Goal: Task Accomplishment & Management: Complete application form

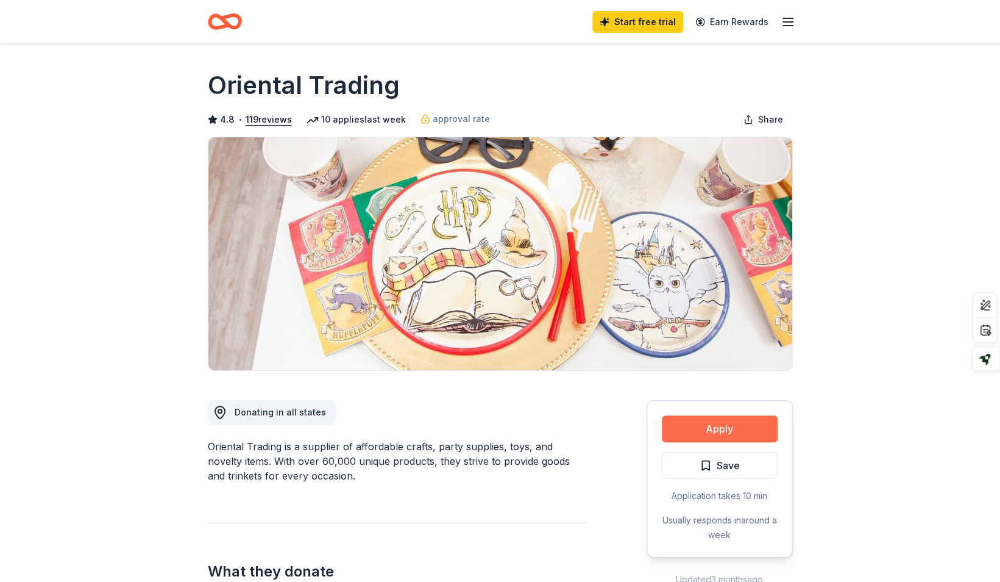
click at [725, 430] on button "Apply" at bounding box center [720, 428] width 116 height 27
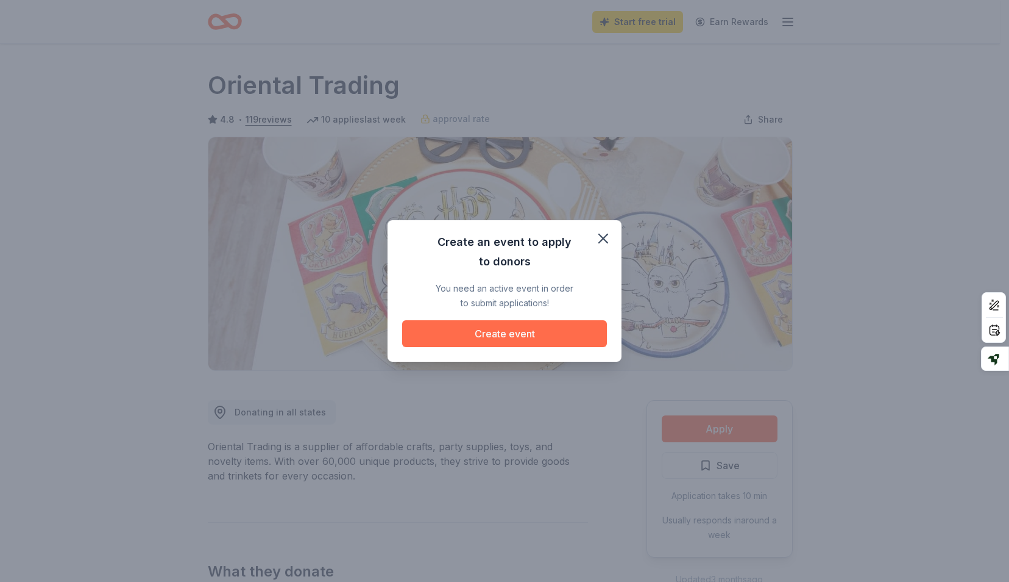
click at [513, 333] on button "Create event" at bounding box center [504, 333] width 205 height 27
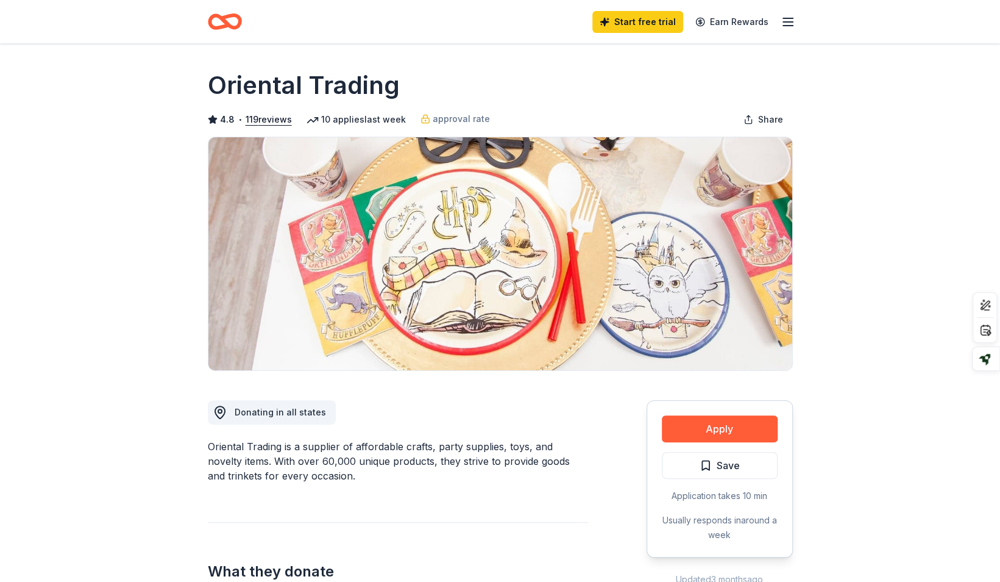
click at [513, 333] on button "Create event" at bounding box center [500, 332] width 194 height 26
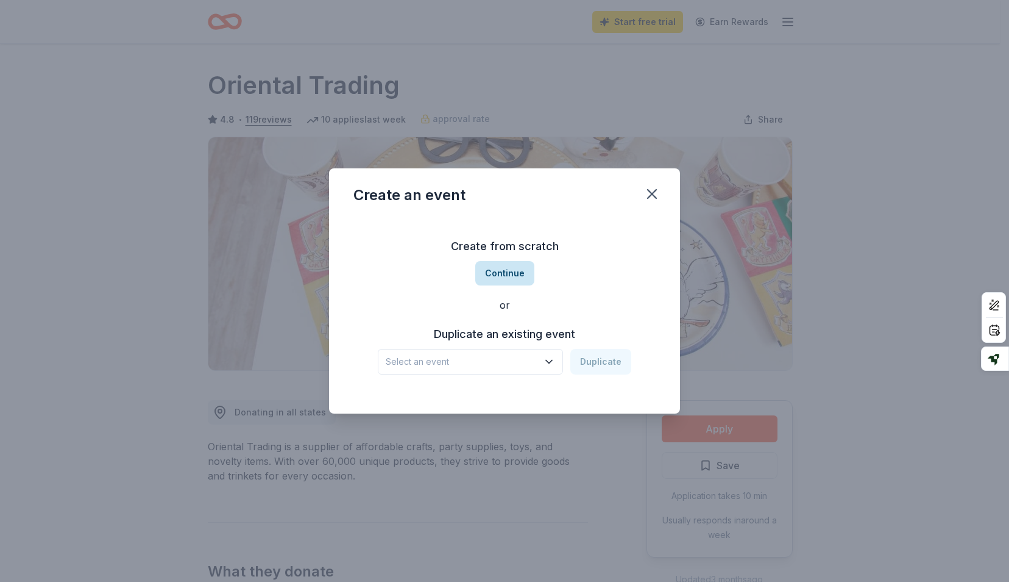
click at [488, 272] on button "Continue" at bounding box center [504, 273] width 59 height 24
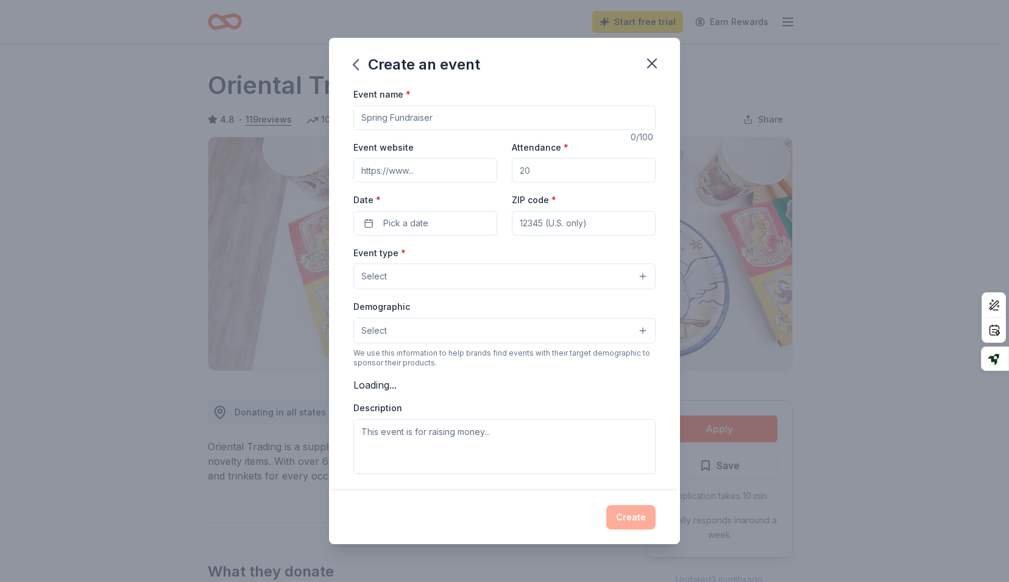
click at [488, 272] on button "Select" at bounding box center [505, 276] width 302 height 26
click at [452, 126] on input "Event name *" at bounding box center [505, 117] width 302 height 24
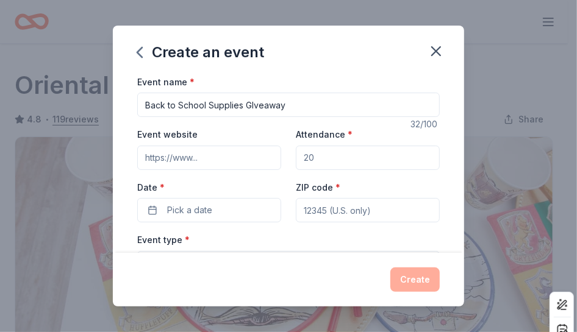
drag, startPoint x: 825, startPoint y: 13, endPoint x: 265, endPoint y: 108, distance: 568.2
type input "Back to School Supplies Giveaway"
click at [213, 160] on input "Event website" at bounding box center [209, 158] width 144 height 24
type input "[PERSON_NAME]"
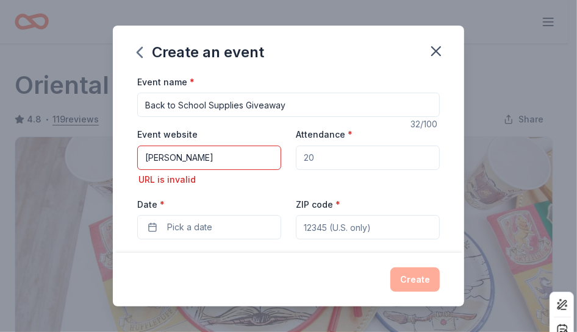
drag, startPoint x: 162, startPoint y: 151, endPoint x: 150, endPoint y: 145, distance: 13.4
click at [156, 153] on input "[PERSON_NAME]" at bounding box center [209, 158] width 144 height 24
paste input "[DOMAIN_NAME]"
type input "[DOMAIN_NAME]"
click at [422, 159] on input "Attendance *" at bounding box center [368, 158] width 144 height 24
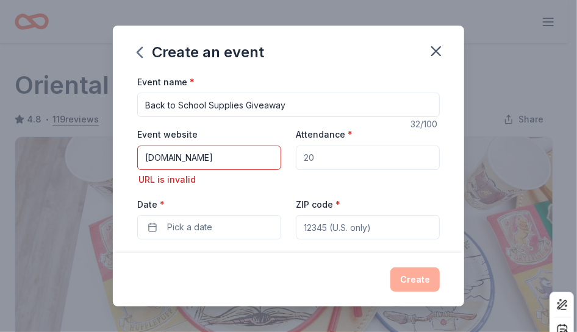
click at [422, 159] on input "Attendance *" at bounding box center [368, 158] width 144 height 24
drag, startPoint x: 316, startPoint y: 156, endPoint x: 302, endPoint y: 156, distance: 13.4
click at [302, 156] on input "Attendance *" at bounding box center [368, 158] width 144 height 24
click at [308, 158] on input "Attendance *" at bounding box center [368, 158] width 144 height 24
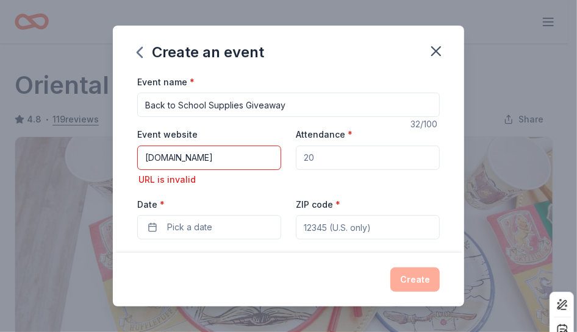
click at [308, 158] on input "Attendance *" at bounding box center [368, 158] width 144 height 24
click at [322, 158] on input "Attendance *" at bounding box center [368, 158] width 144 height 24
click at [337, 165] on input "Attendance *" at bounding box center [368, 158] width 144 height 24
click at [299, 290] on div "Create" at bounding box center [288, 280] width 302 height 24
drag, startPoint x: 301, startPoint y: 161, endPoint x: 316, endPoint y: 155, distance: 15.6
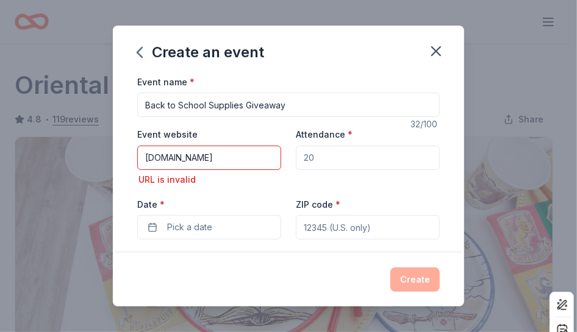
click at [316, 155] on input "Attendance *" at bounding box center [368, 158] width 144 height 24
type input "250"
click at [219, 232] on button "Pick a date" at bounding box center [209, 227] width 144 height 24
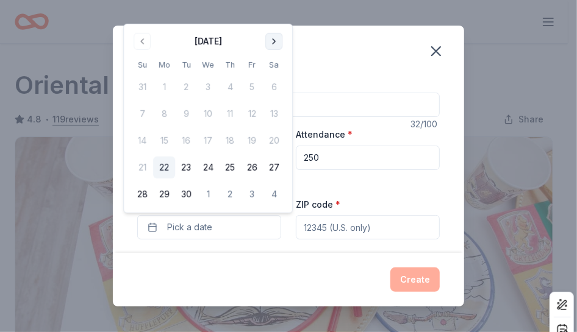
click at [271, 41] on button "Go to next month" at bounding box center [273, 41] width 17 height 17
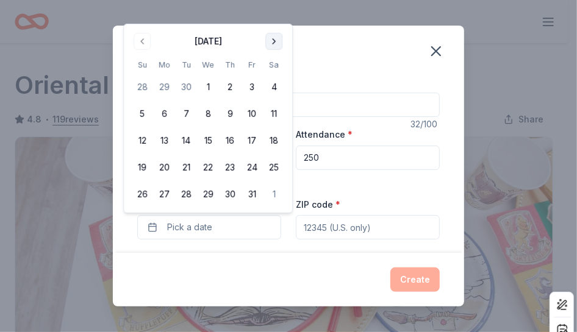
click at [271, 41] on button "Go to next month" at bounding box center [273, 41] width 17 height 17
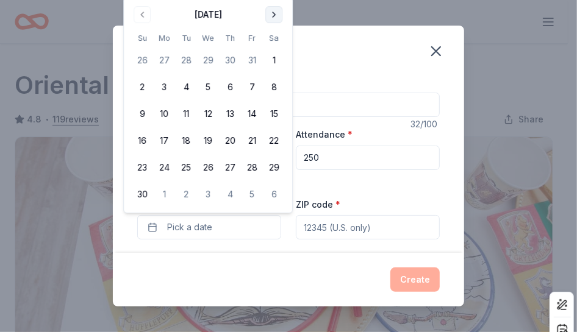
click at [271, 41] on th "Sa" at bounding box center [274, 38] width 22 height 13
drag, startPoint x: 271, startPoint y: 41, endPoint x: 268, endPoint y: 13, distance: 28.8
click at [268, 13] on button "Go to next month" at bounding box center [273, 14] width 17 height 17
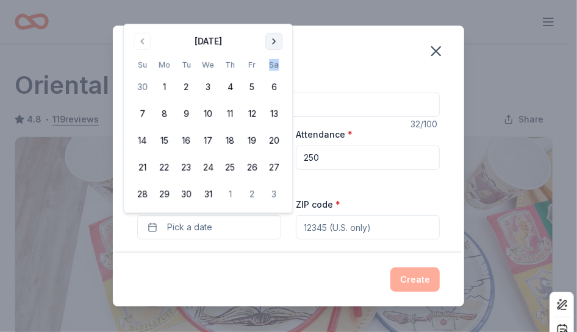
click at [272, 41] on button "Go to next month" at bounding box center [273, 41] width 17 height 17
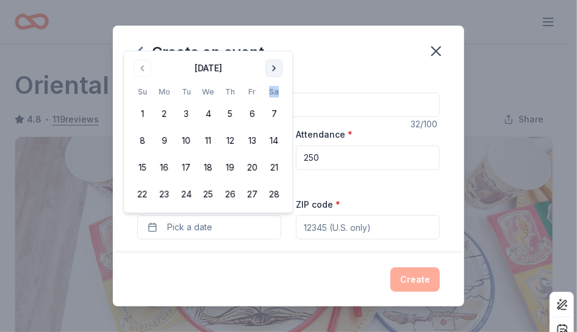
click at [272, 41] on div "Create an event" at bounding box center [288, 50] width 351 height 49
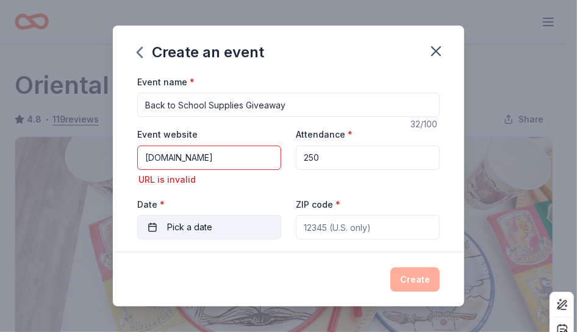
click at [225, 230] on button "Pick a date" at bounding box center [209, 227] width 144 height 24
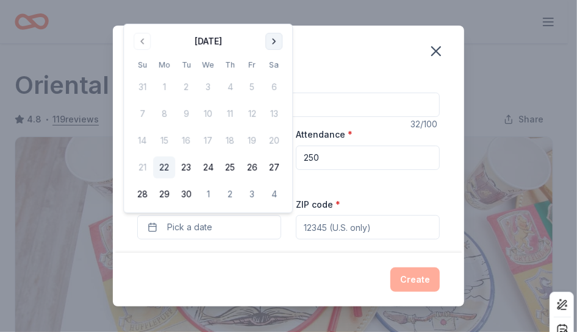
click at [274, 40] on button "Go to next month" at bounding box center [273, 41] width 17 height 17
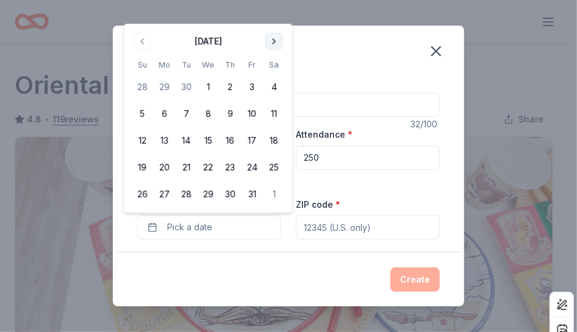
click at [274, 40] on button "Go to next month" at bounding box center [273, 41] width 17 height 17
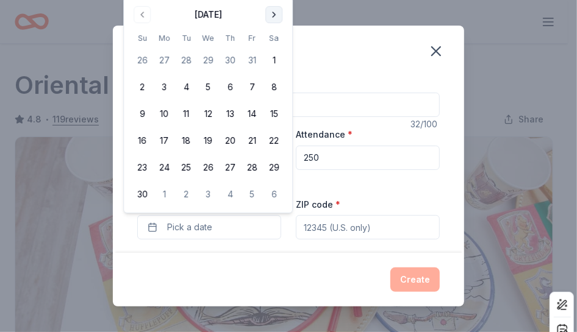
click at [276, 15] on button "Go to next month" at bounding box center [273, 14] width 17 height 17
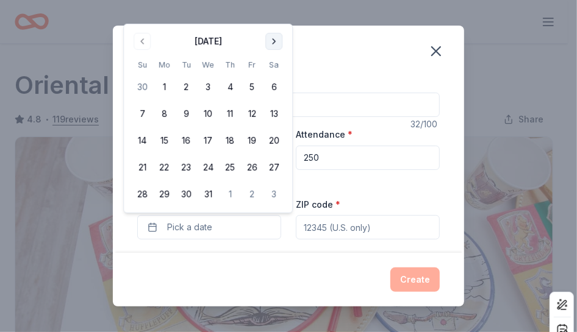
click at [273, 43] on button "Go to next month" at bounding box center [273, 41] width 17 height 17
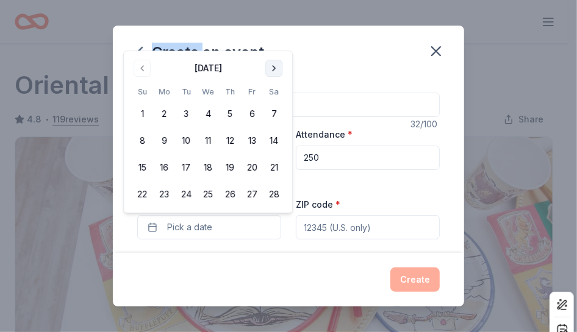
click at [273, 43] on div "Create an event" at bounding box center [288, 50] width 351 height 49
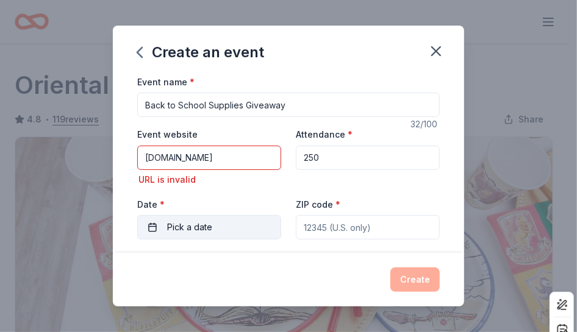
click at [185, 230] on span "Pick a date" at bounding box center [189, 227] width 45 height 15
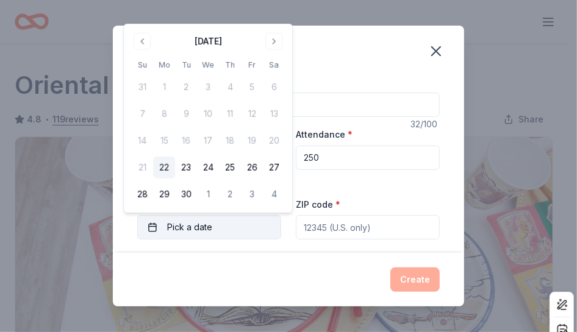
click at [189, 232] on span "Pick a date" at bounding box center [189, 227] width 45 height 15
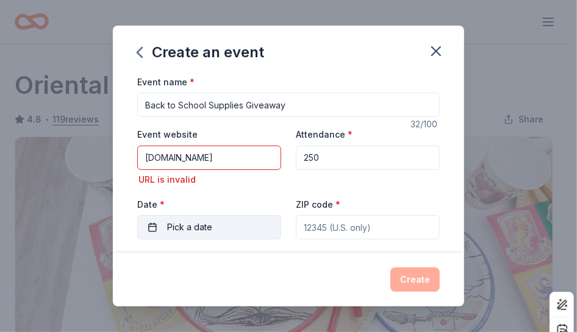
click at [178, 227] on span "Pick a date" at bounding box center [189, 227] width 45 height 15
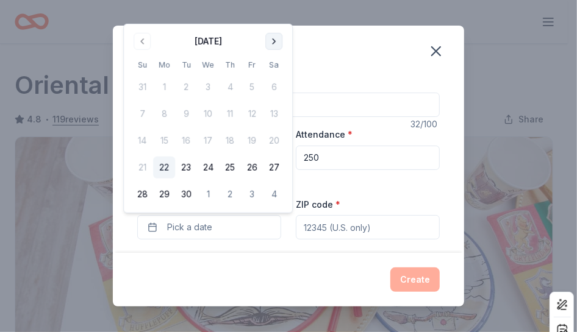
click at [272, 37] on button "Go to next month" at bounding box center [273, 41] width 17 height 17
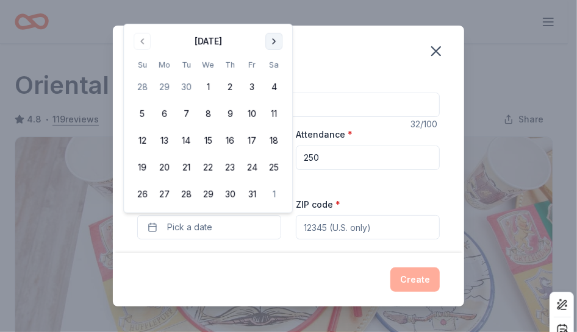
click at [271, 40] on button "Go to next month" at bounding box center [273, 41] width 17 height 17
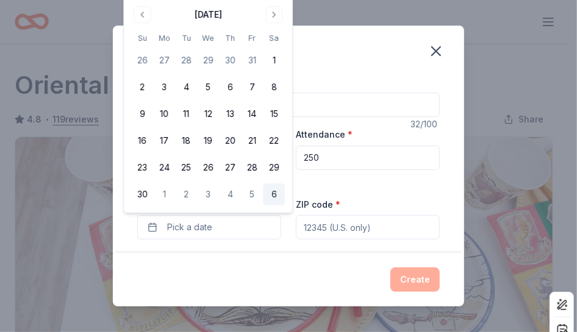
click at [268, 193] on button "6" at bounding box center [274, 194] width 22 height 22
click at [275, 15] on button "Go to next month" at bounding box center [273, 14] width 17 height 17
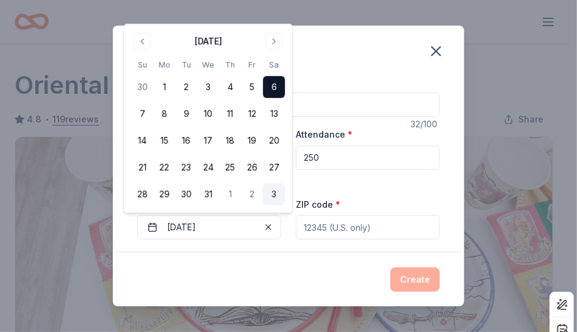
click at [273, 198] on button "3" at bounding box center [274, 194] width 22 height 22
click at [276, 43] on button "Go to next month" at bounding box center [273, 41] width 17 height 17
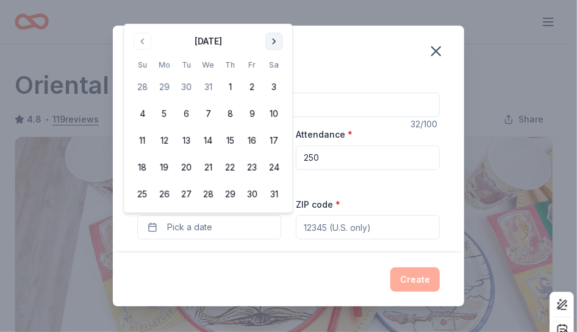
click at [273, 41] on button "Go to next month" at bounding box center [273, 41] width 17 height 17
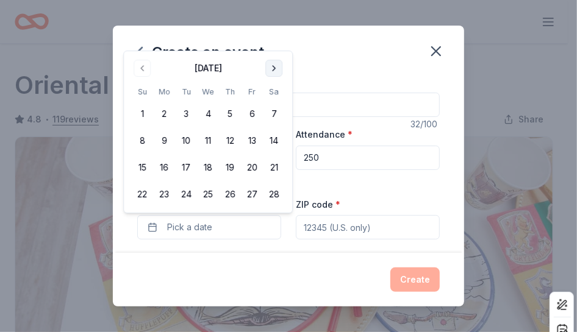
click at [274, 70] on button "Go to next month" at bounding box center [273, 68] width 17 height 17
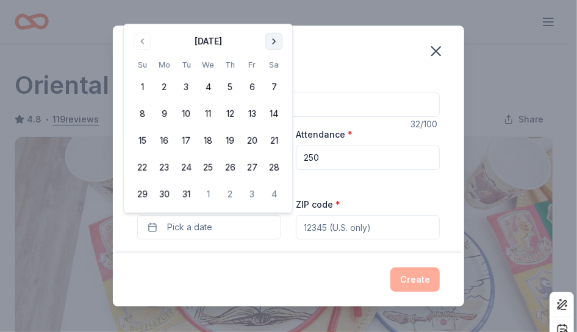
click at [272, 41] on button "Go to next month" at bounding box center [273, 41] width 17 height 17
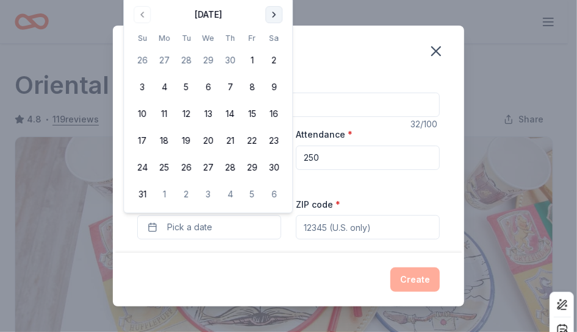
click at [274, 15] on button "Go to next month" at bounding box center [273, 14] width 17 height 17
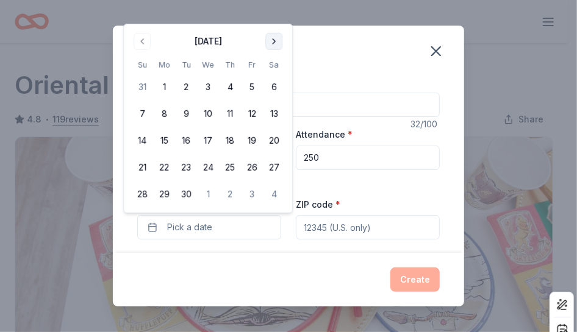
click at [271, 39] on button "Go to next month" at bounding box center [273, 41] width 17 height 17
click at [271, 168] on button "25" at bounding box center [274, 168] width 22 height 22
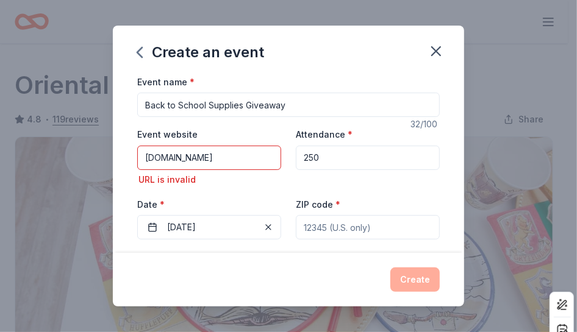
click at [297, 223] on input "ZIP code *" at bounding box center [368, 227] width 144 height 24
type input "71282"
click at [305, 275] on div "Create" at bounding box center [288, 280] width 302 height 24
click at [152, 157] on input "[DOMAIN_NAME]" at bounding box center [209, 158] width 144 height 24
click at [288, 272] on div "Create" at bounding box center [288, 280] width 302 height 24
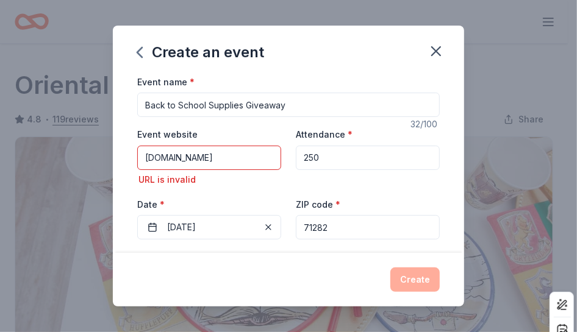
click at [208, 165] on input "[DOMAIN_NAME]" at bounding box center [209, 158] width 144 height 24
click at [198, 182] on div "URL is invalid" at bounding box center [209, 179] width 144 height 15
click at [146, 160] on input "[DOMAIN_NAME]" at bounding box center [209, 158] width 144 height 24
drag, startPoint x: 146, startPoint y: 160, endPoint x: 252, endPoint y: 158, distance: 105.5
click at [252, 158] on input "[DOMAIN_NAME]" at bounding box center [209, 158] width 144 height 24
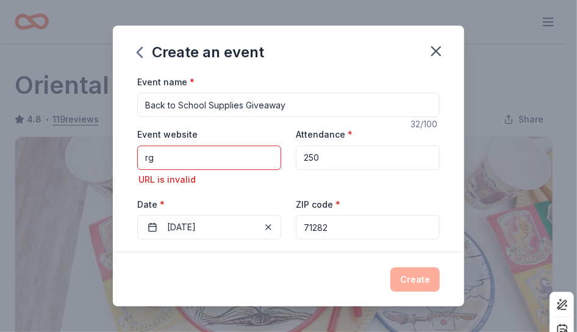
type input "g"
paste input "[DOMAIN_NAME]"
click at [148, 157] on input "[DOMAIN_NAME]" at bounding box center [209, 158] width 144 height 24
type input "[DOMAIN_NAME]"
drag, startPoint x: 145, startPoint y: 158, endPoint x: 274, endPoint y: 153, distance: 128.7
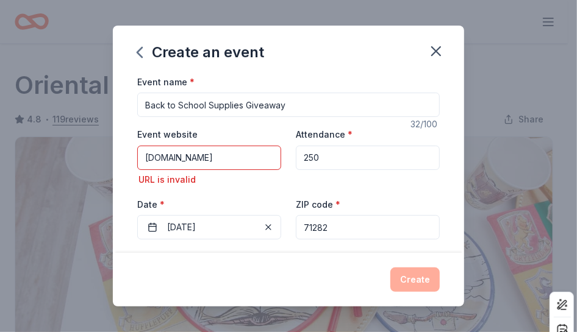
click at [274, 153] on input "[DOMAIN_NAME]" at bounding box center [209, 158] width 144 height 24
paste input "[DOMAIN_NAME]"
click at [291, 271] on div "Create" at bounding box center [288, 280] width 302 height 24
click at [199, 156] on input "[DOMAIN_NAME]" at bounding box center [209, 158] width 144 height 24
click at [405, 277] on div "Create" at bounding box center [288, 280] width 302 height 24
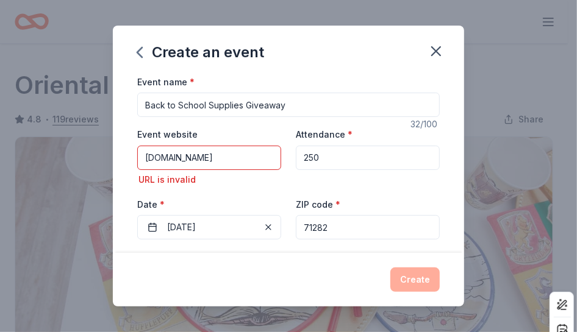
click at [204, 179] on div "URL is invalid" at bounding box center [209, 179] width 144 height 15
click at [149, 158] on input "[DOMAIN_NAME]" at bounding box center [209, 158] width 144 height 24
click at [209, 183] on div "URL is invalid" at bounding box center [209, 179] width 144 height 15
click at [271, 159] on input "[DOMAIN_NAME]" at bounding box center [209, 158] width 144 height 24
drag, startPoint x: 129, startPoint y: 155, endPoint x: 109, endPoint y: 155, distance: 19.5
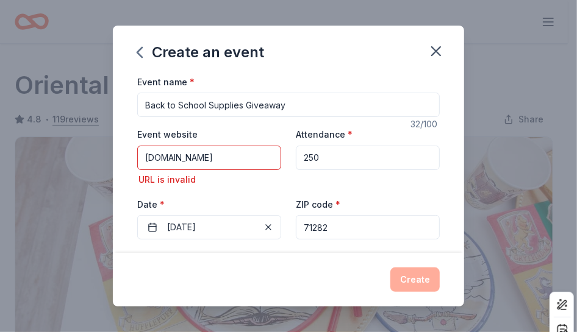
click at [109, 155] on div "Create an event Event name * Back to School Supplies Giveaway 32 /100 Event web…" at bounding box center [288, 166] width 577 height 332
type input "g"
paste input "[URL][DOMAIN_NAME]"
type input "[URL][DOMAIN_NAME]"
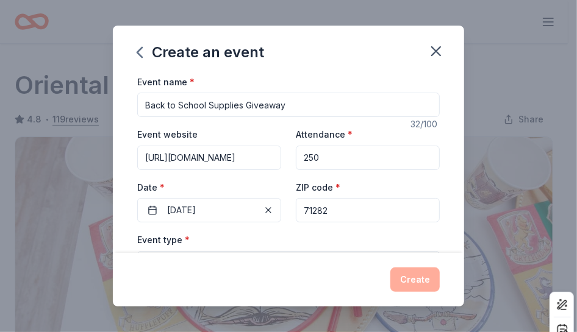
click at [350, 288] on div "Create" at bounding box center [288, 280] width 302 height 24
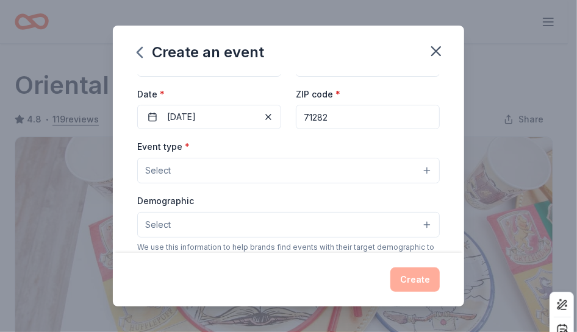
scroll to position [104, 0]
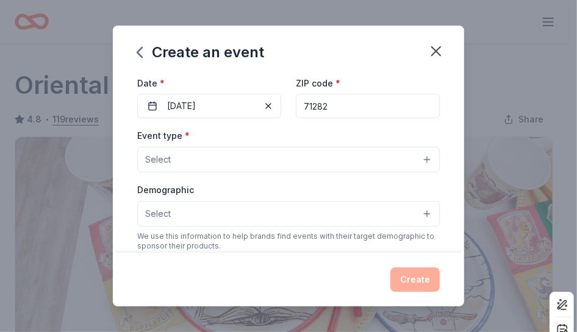
click at [400, 162] on button "Select" at bounding box center [288, 160] width 302 height 26
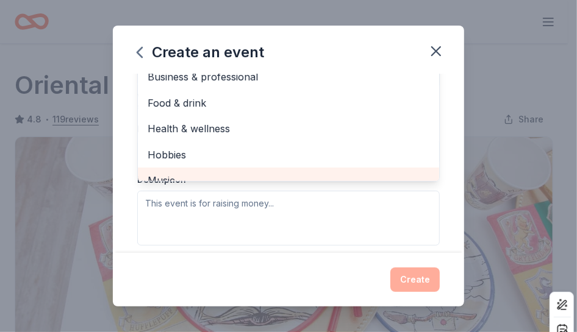
scroll to position [174, 0]
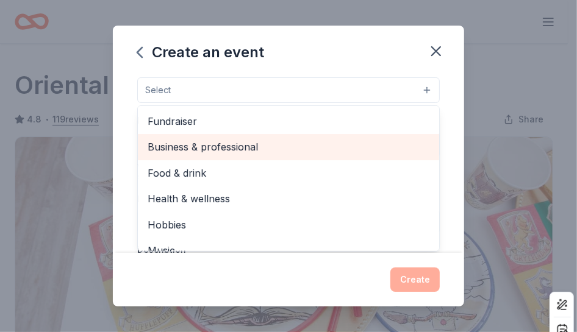
click at [228, 145] on span "Business & professional" at bounding box center [289, 147] width 282 height 16
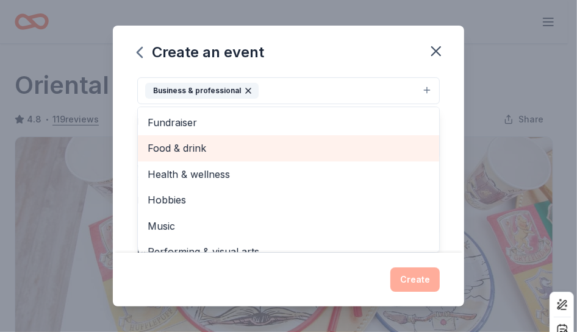
click at [228, 145] on span "Food & drink" at bounding box center [289, 148] width 282 height 16
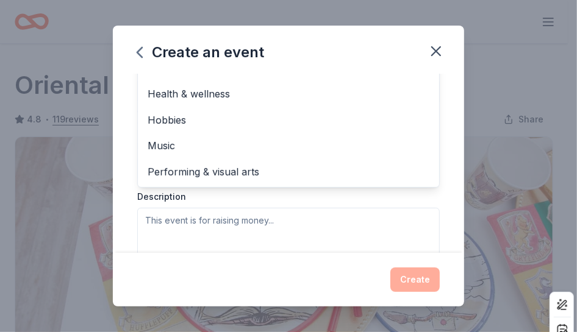
scroll to position [244, 0]
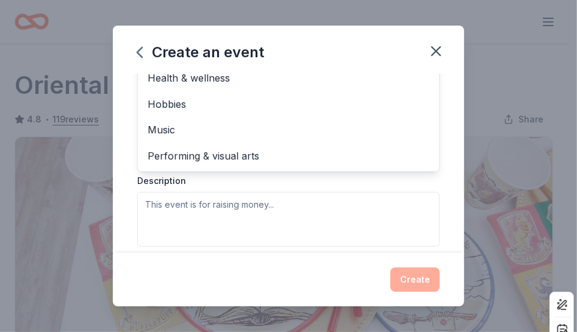
click at [201, 210] on div "Event type * Business & professional Food & drink Fundraiser Health & wellness …" at bounding box center [288, 117] width 302 height 258
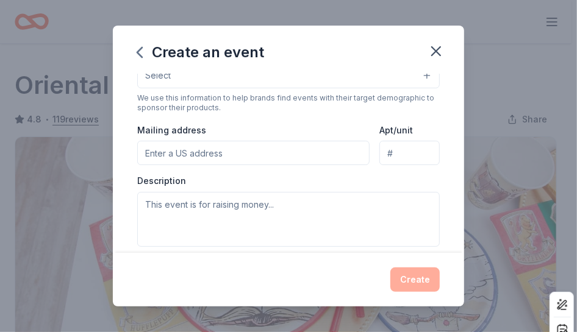
scroll to position [101, 0]
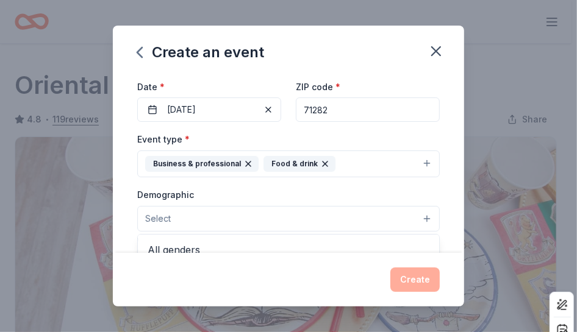
click at [172, 212] on button "Select" at bounding box center [288, 219] width 302 height 26
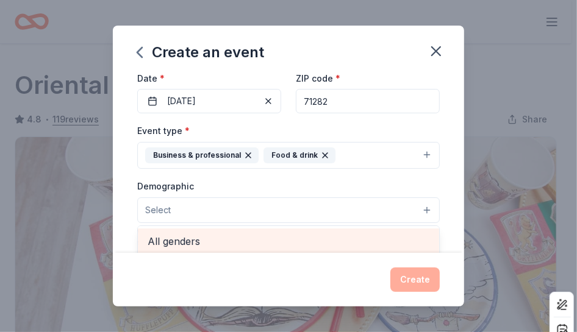
click at [177, 247] on span "All genders" at bounding box center [289, 241] width 282 height 16
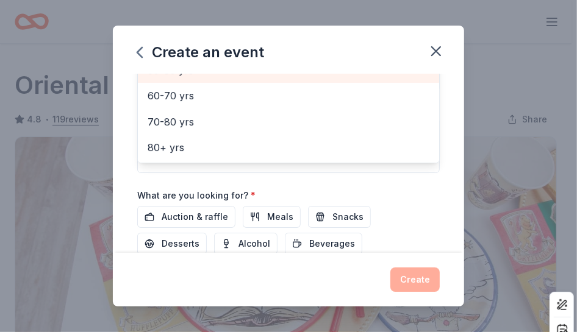
scroll to position [354, 0]
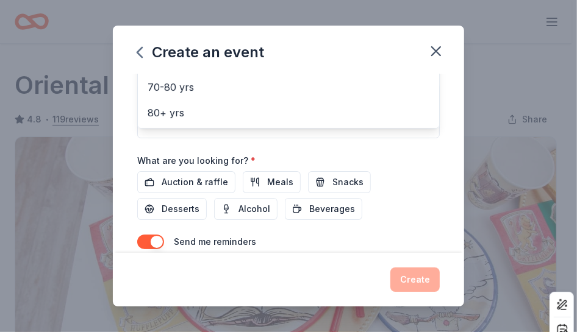
click at [199, 176] on div "Event name * Back to School Supplies Giveaway 32 /100 Event website [URL][DOMAI…" at bounding box center [288, 4] width 302 height 566
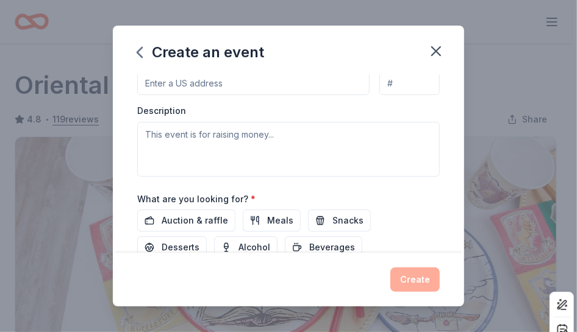
scroll to position [329, 0]
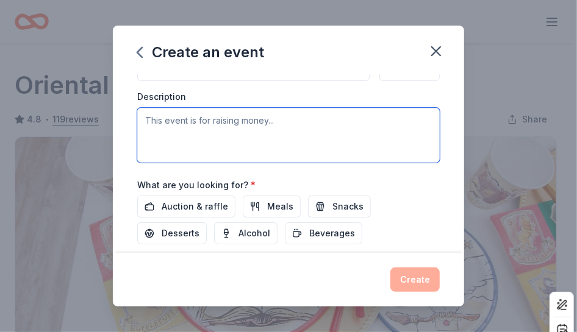
click at [180, 124] on textarea at bounding box center [288, 135] width 302 height 55
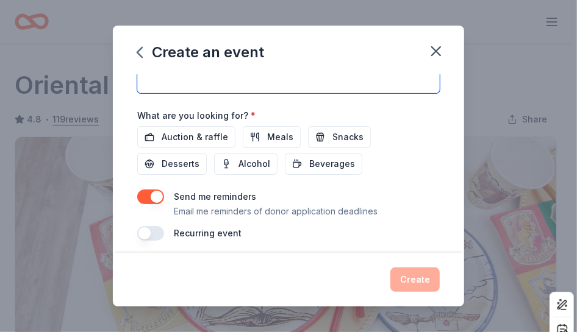
scroll to position [404, 0]
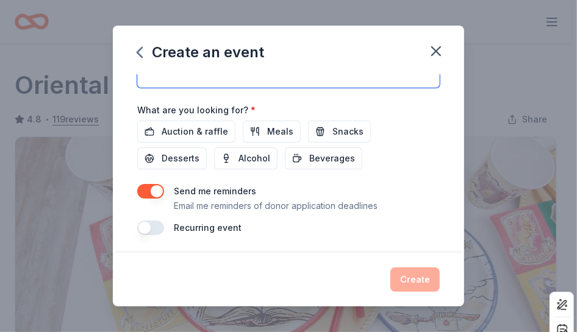
type textarea "This is a supply giveaway for [MEDICAL_DATA] students"
click at [157, 226] on button "button" at bounding box center [150, 228] width 27 height 15
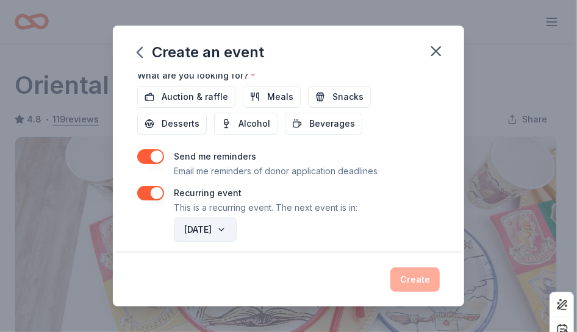
scroll to position [448, 0]
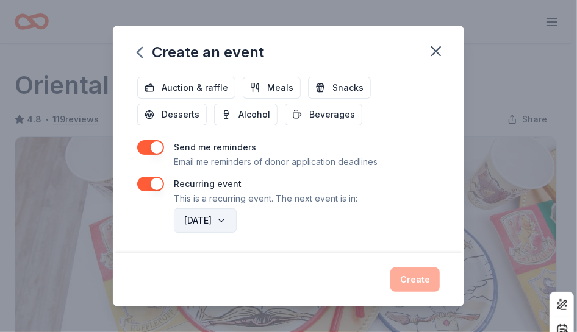
click at [234, 219] on button "[DATE]" at bounding box center [205, 220] width 63 height 24
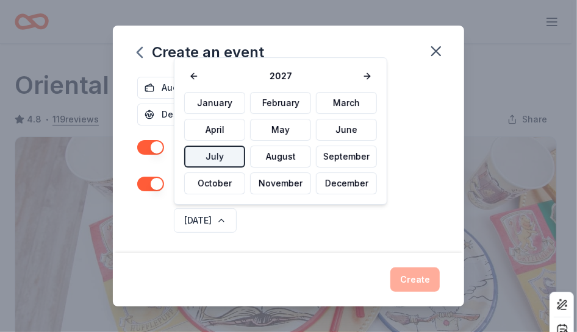
click at [221, 165] on button "July" at bounding box center [214, 157] width 61 height 22
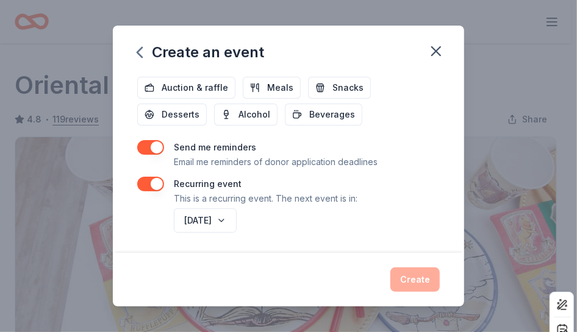
click at [260, 218] on div "[DATE]" at bounding box center [305, 220] width 268 height 29
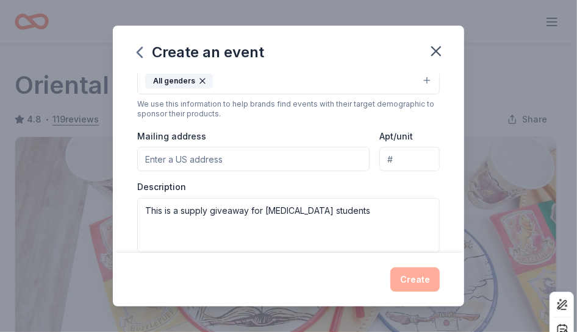
scroll to position [204, 0]
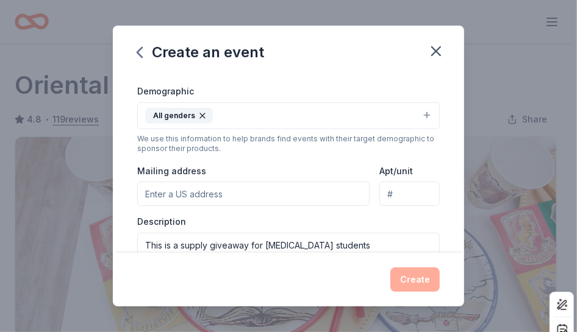
click at [162, 196] on input "Mailing address" at bounding box center [253, 194] width 232 height 24
type input "[STREET_ADDRESS][PERSON_NAME]"
type input "[PERSON_NAME], LA 71282"
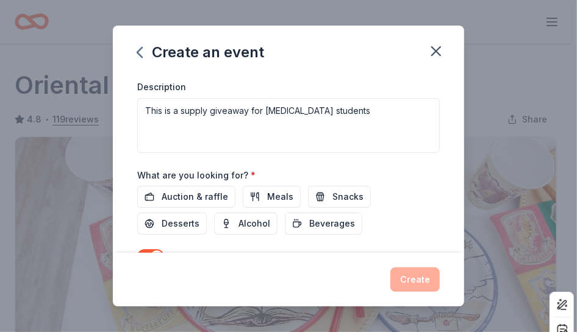
scroll to position [342, 0]
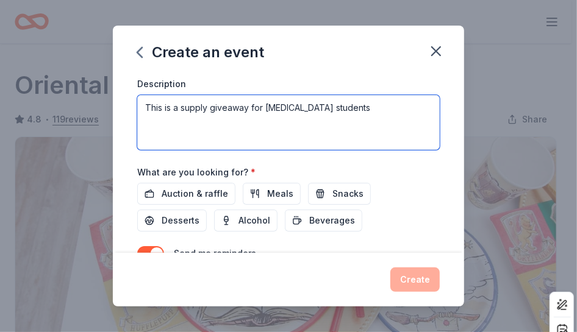
click at [180, 108] on textarea "This is a supply giveaway for [MEDICAL_DATA] students" at bounding box center [288, 122] width 302 height 55
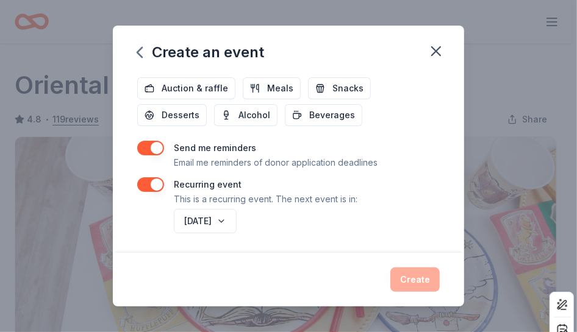
scroll to position [448, 0]
type textarea "This is a school supply giveaway for [MEDICAL_DATA] students"
click at [418, 284] on div "Create" at bounding box center [288, 280] width 302 height 24
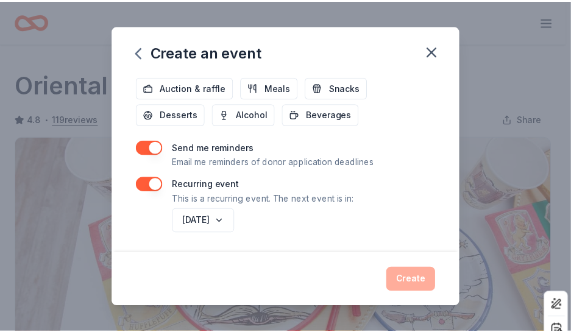
scroll to position [413, 0]
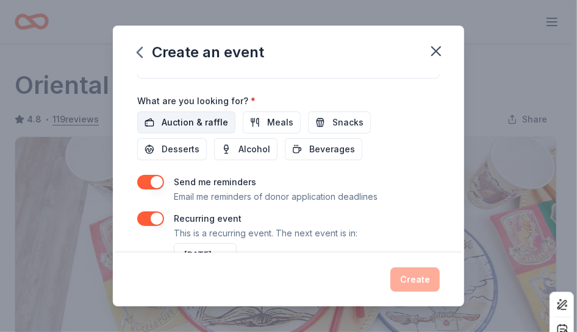
click at [165, 124] on span "Auction & raffle" at bounding box center [195, 122] width 66 height 15
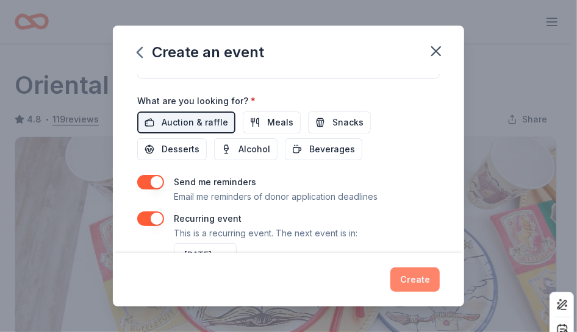
click at [422, 282] on button "Create" at bounding box center [414, 280] width 49 height 24
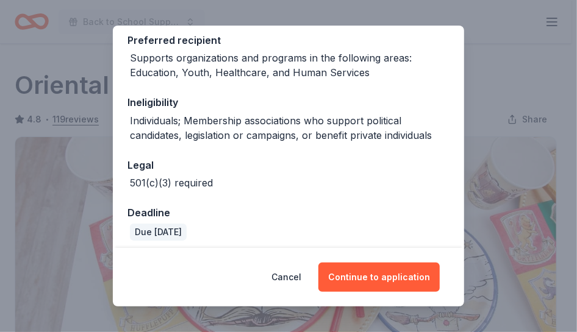
scroll to position [194, 0]
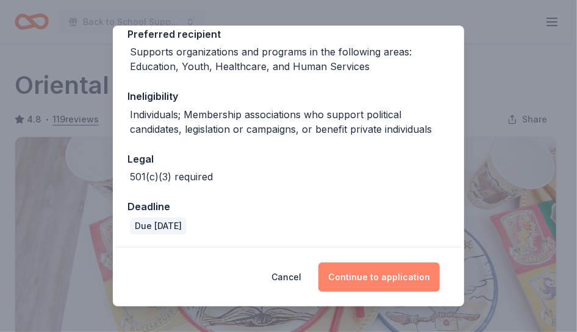
click at [339, 276] on button "Continue to application" at bounding box center [378, 277] width 121 height 29
